Goal: Obtain resource: Obtain resource

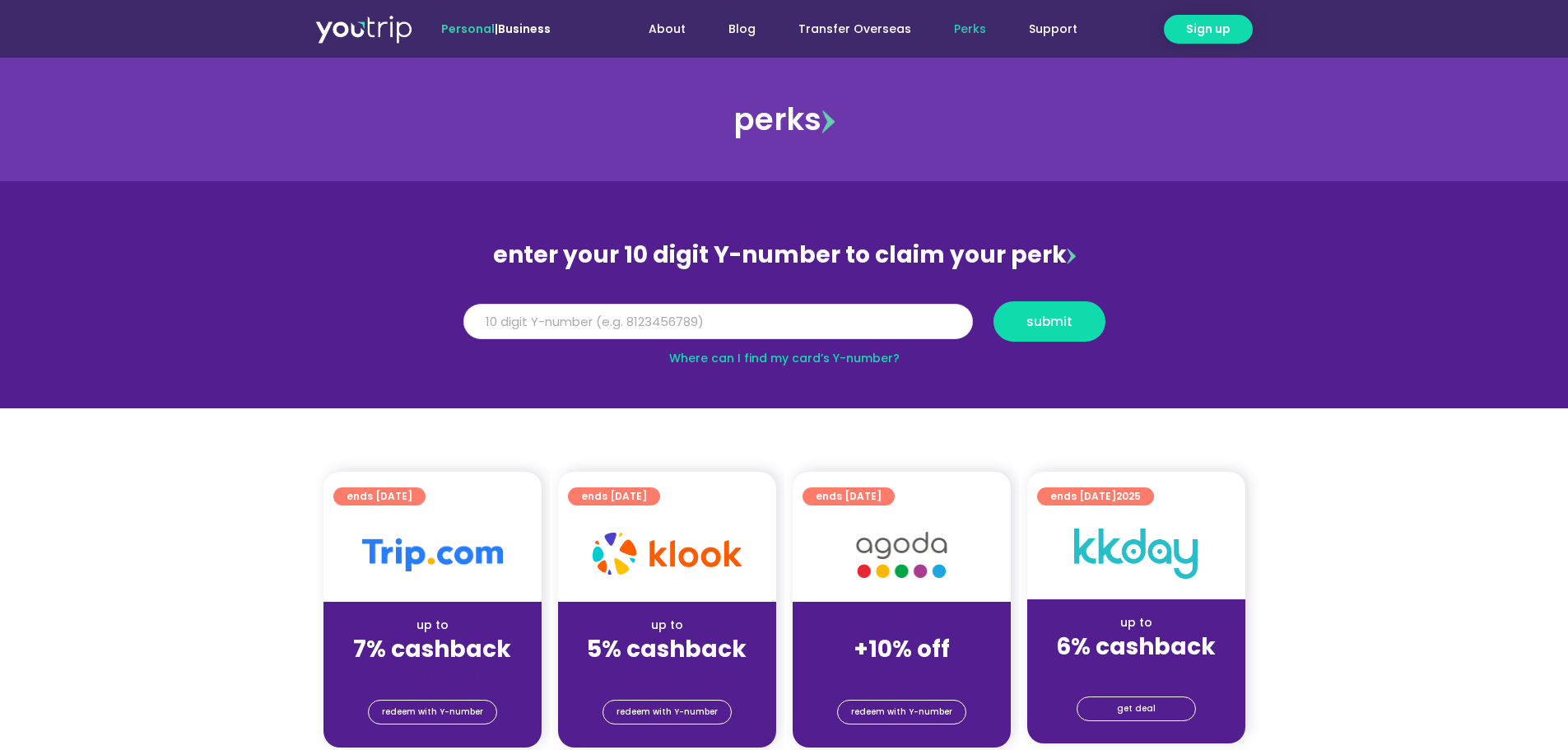
click at [893, 330] on input "Y Number" at bounding box center [718, 321] width 509 height 37
type input "8194450535"
click at [1062, 318] on span "submit" at bounding box center [1048, 321] width 46 height 12
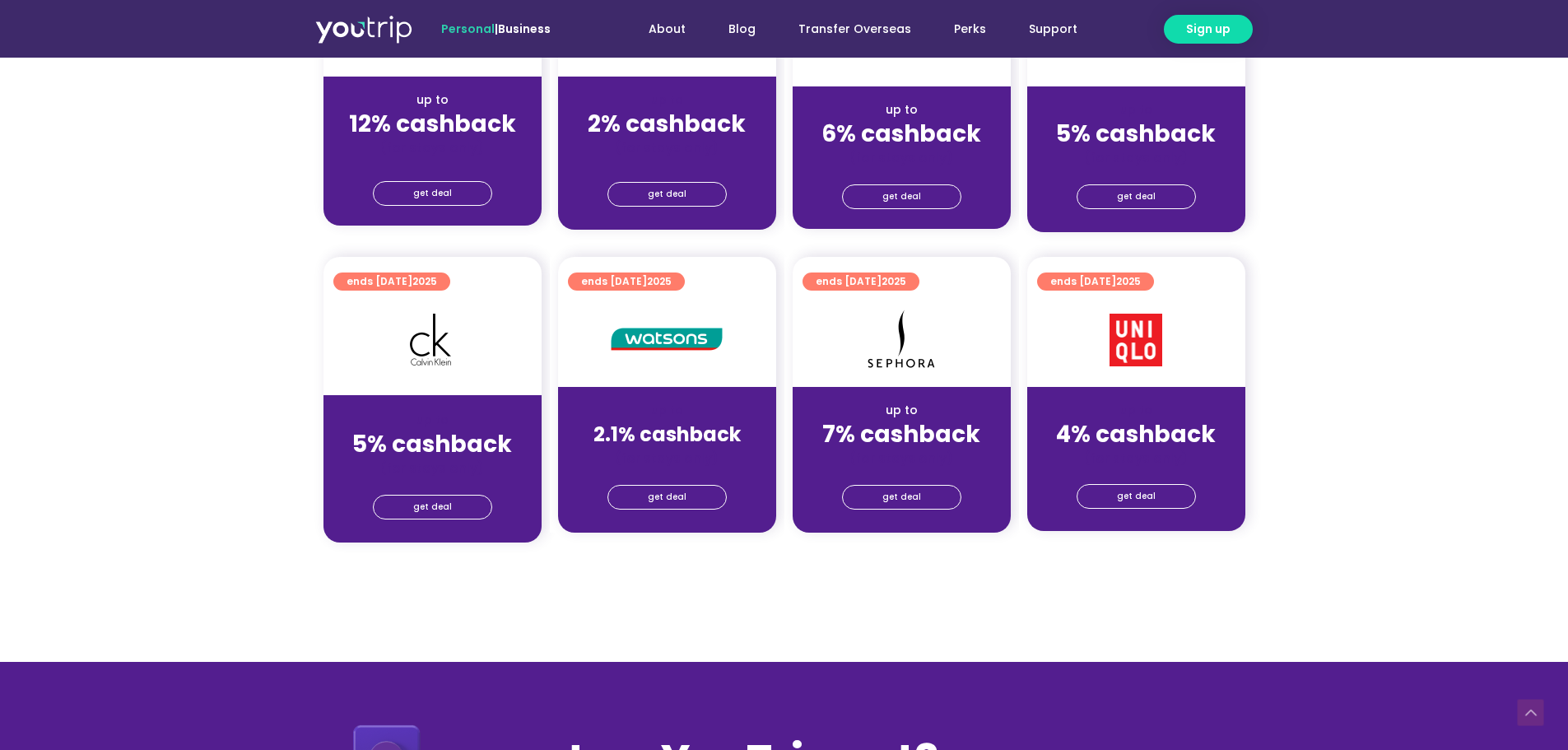
scroll to position [1153, 0]
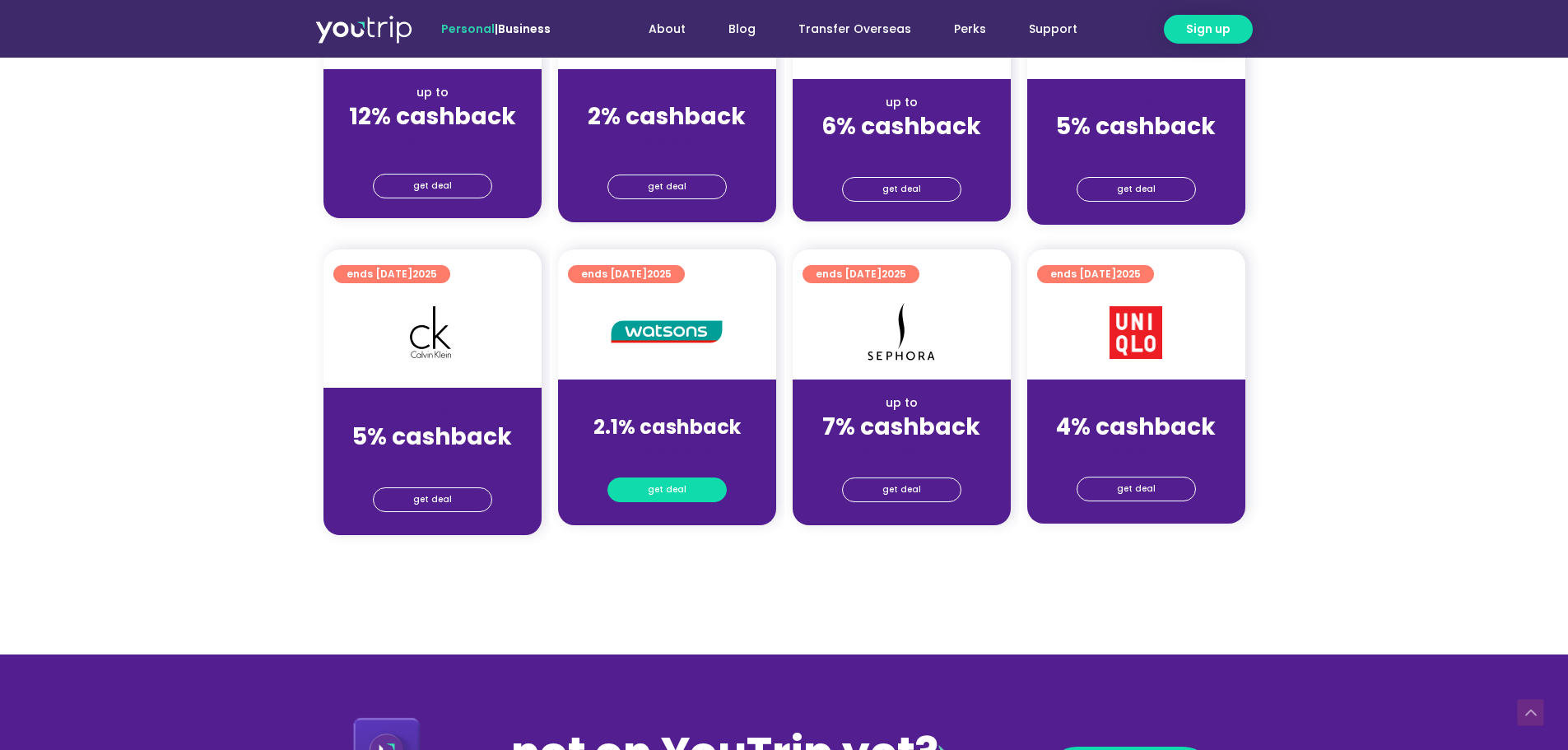
click at [678, 491] on span "get deal" at bounding box center [667, 490] width 38 height 23
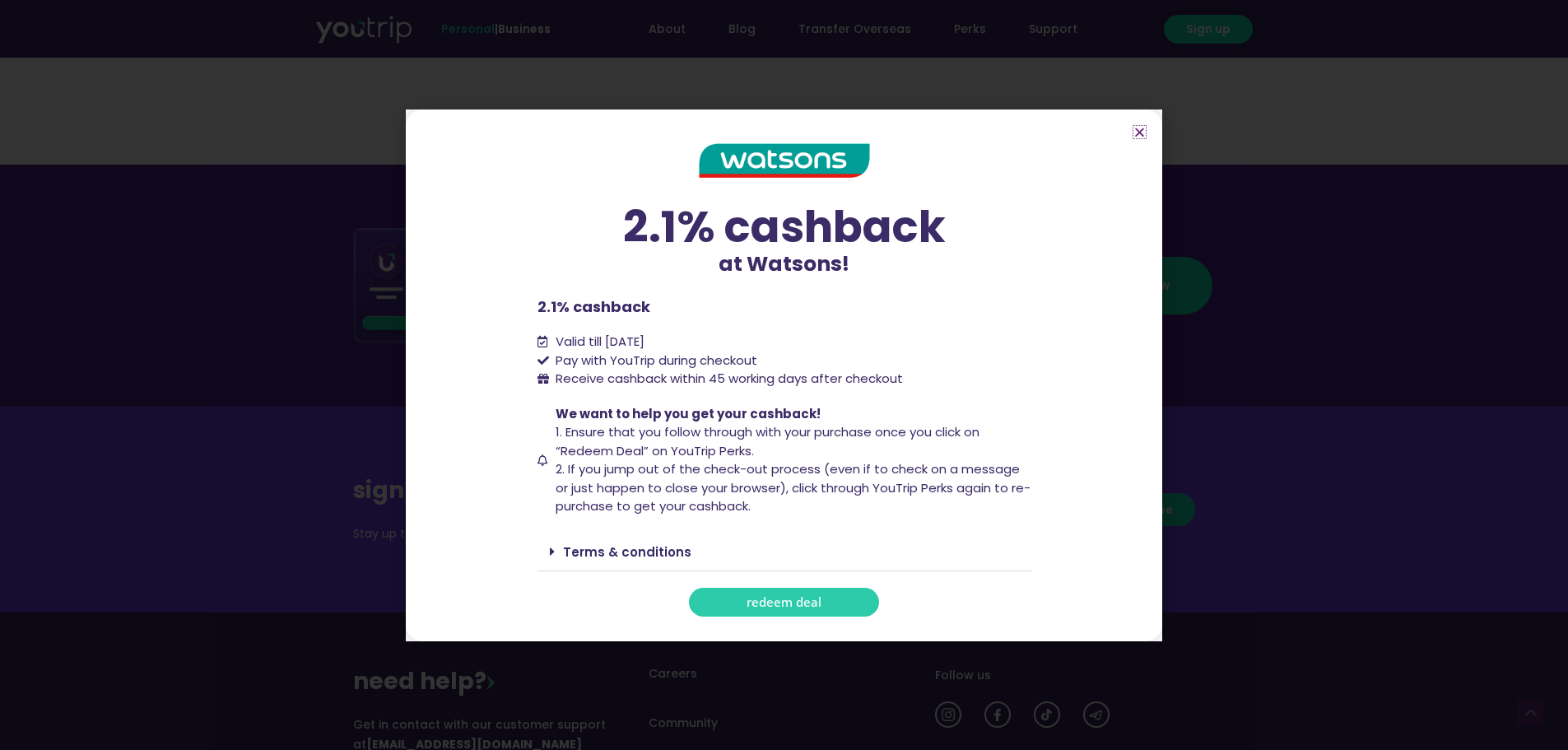
scroll to position [1646, 0]
click at [805, 596] on span "redeem deal" at bounding box center [784, 602] width 75 height 12
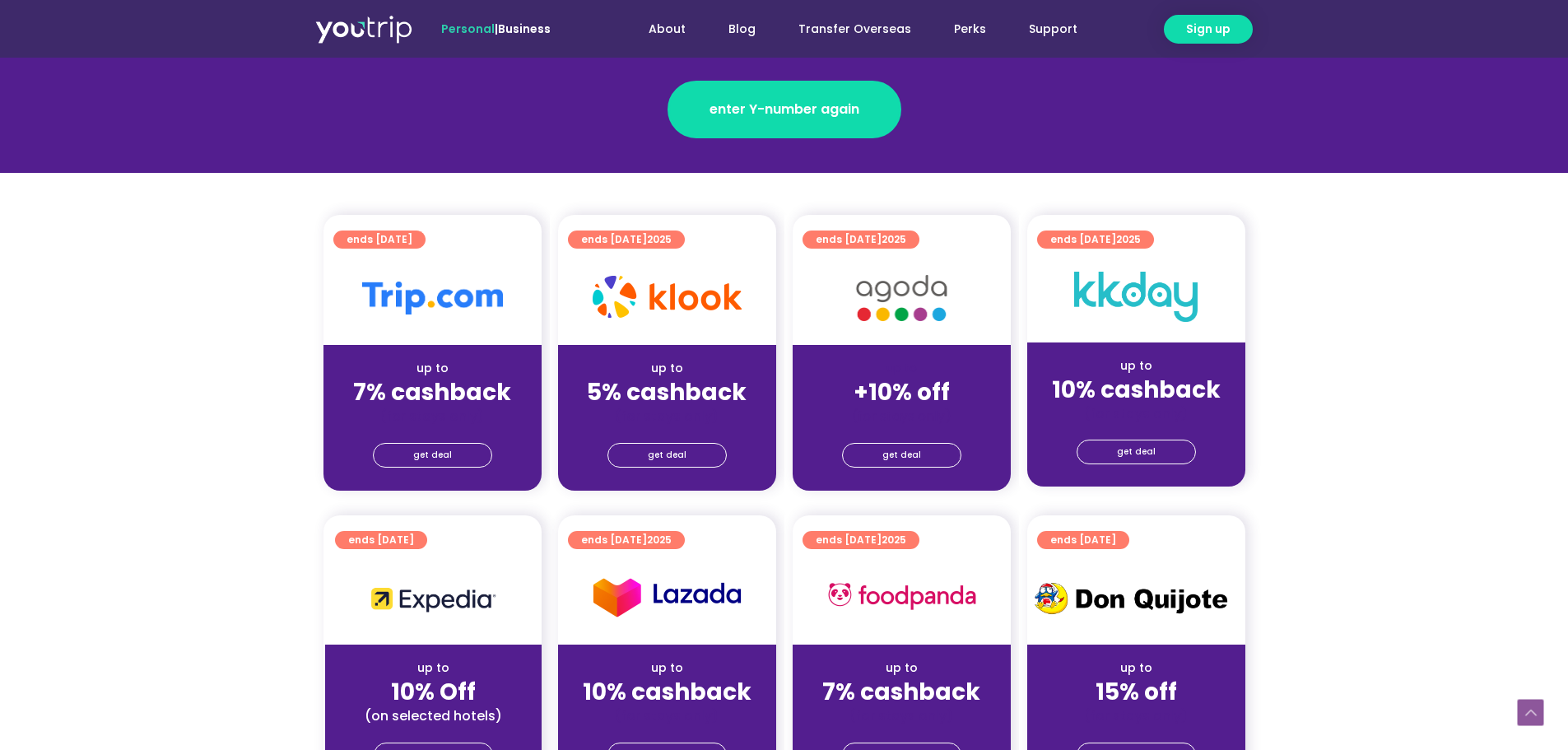
scroll to position [330, 0]
